Goal: Browse casually

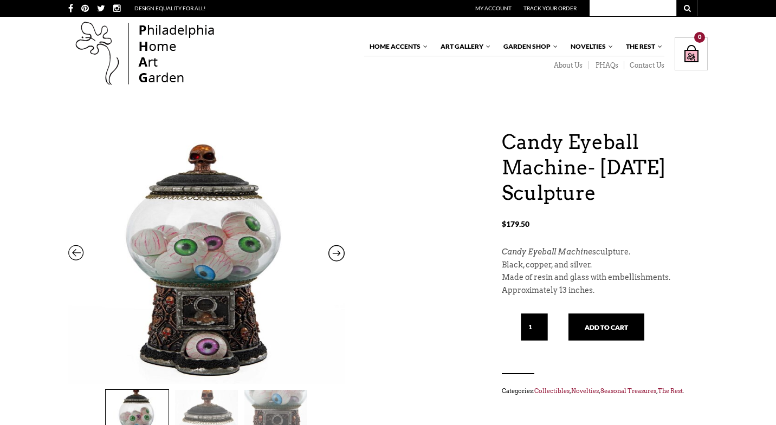
click at [339, 251] on icon at bounding box center [336, 256] width 16 height 14
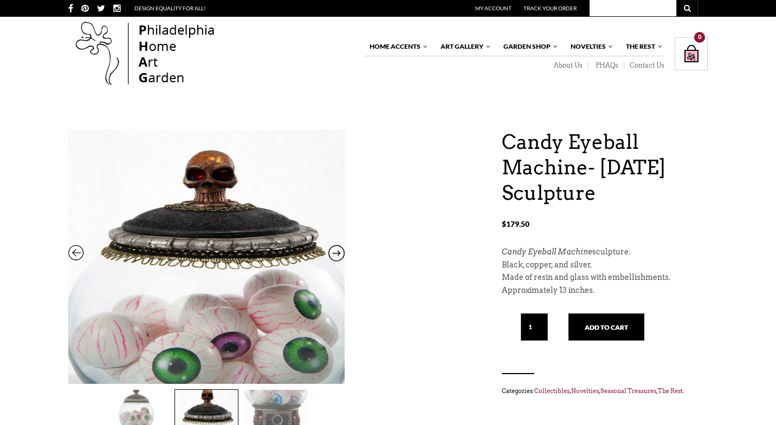
click at [339, 251] on icon at bounding box center [336, 256] width 16 height 14
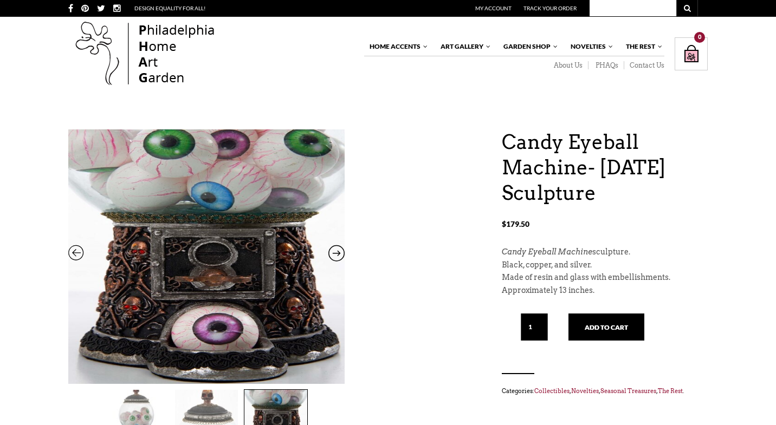
click at [339, 251] on icon at bounding box center [336, 256] width 16 height 14
click at [73, 250] on icon at bounding box center [76, 256] width 16 height 14
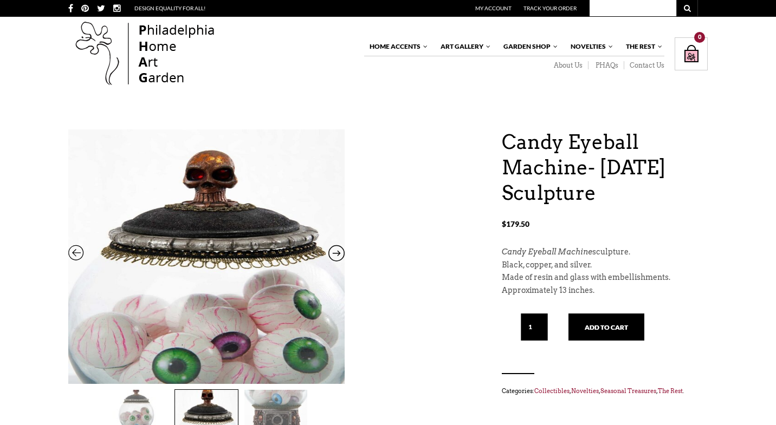
click at [73, 250] on icon at bounding box center [76, 256] width 16 height 14
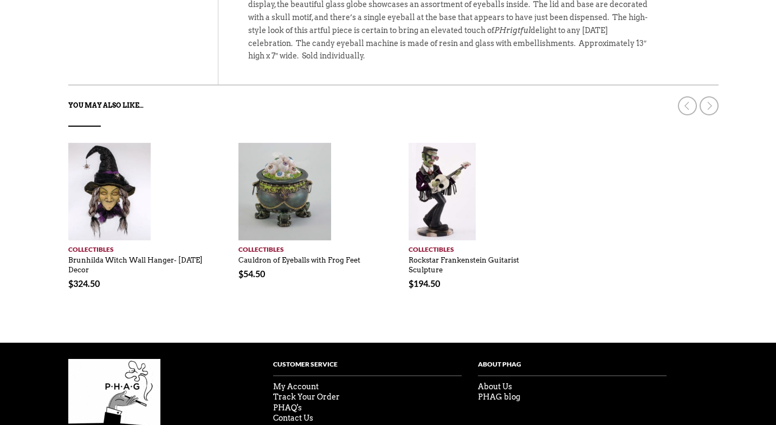
scroll to position [555, 0]
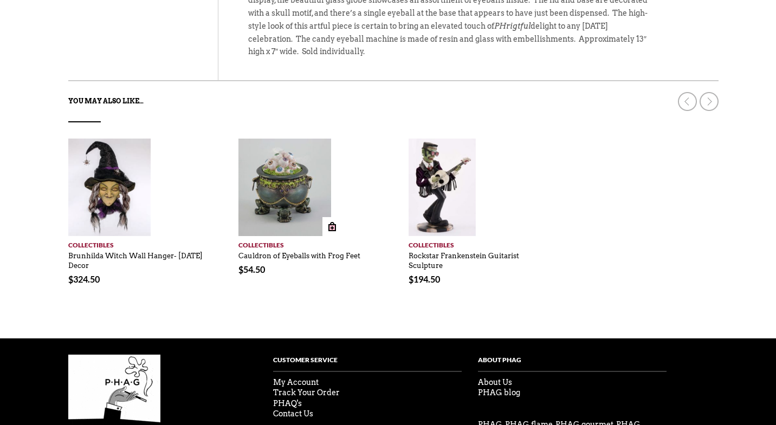
click at [267, 179] on img at bounding box center [284, 188] width 93 height 98
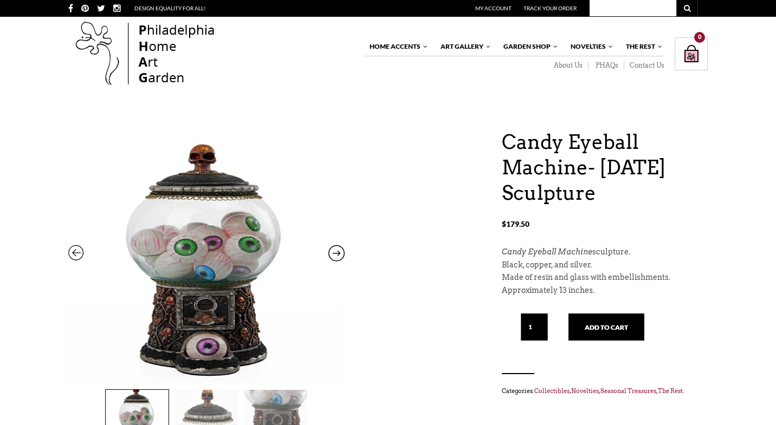
scroll to position [0, 0]
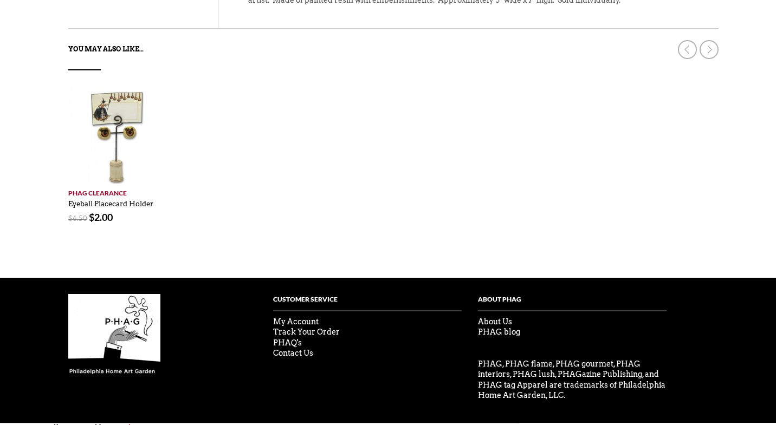
scroll to position [513, 0]
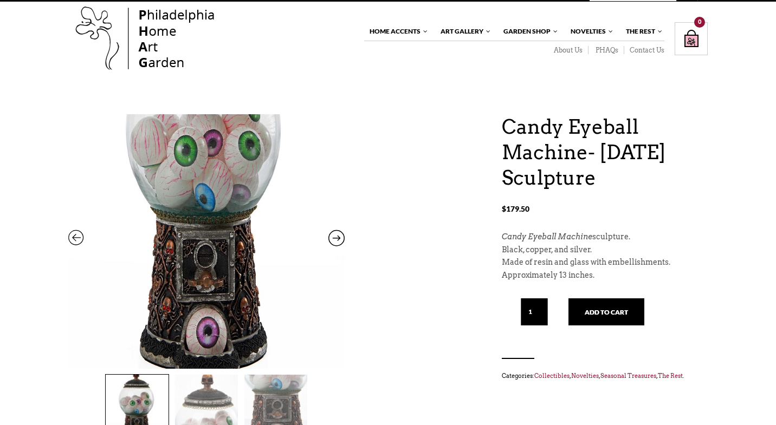
scroll to position [20, 0]
